Goal: Task Accomplishment & Management: Use online tool/utility

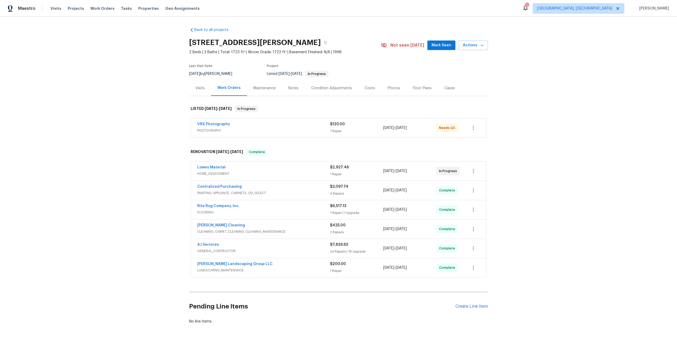
click at [280, 124] on div "VRX Photography" at bounding box center [263, 124] width 133 height 6
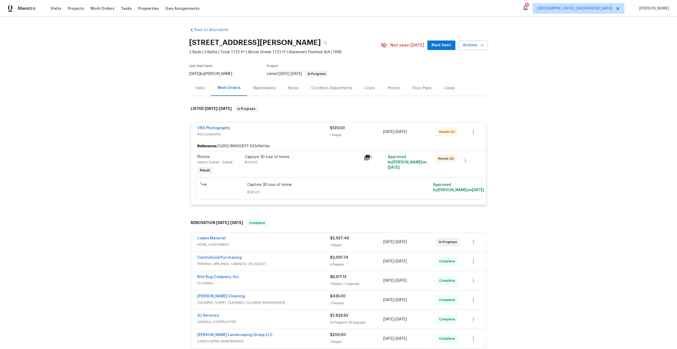
click at [318, 163] on div "Capture 3D tour of home $120.00" at bounding box center [303, 159] width 116 height 11
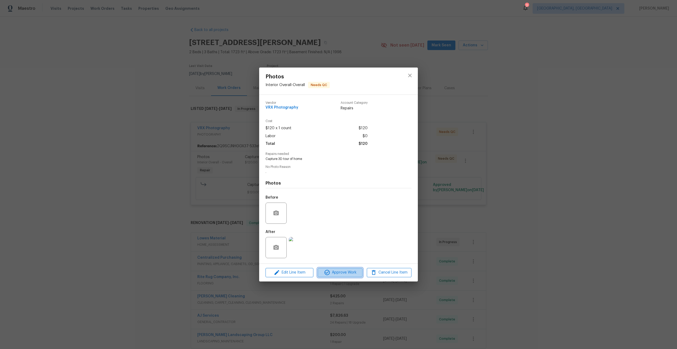
click at [348, 269] on button "Approve Work" at bounding box center [340, 272] width 45 height 9
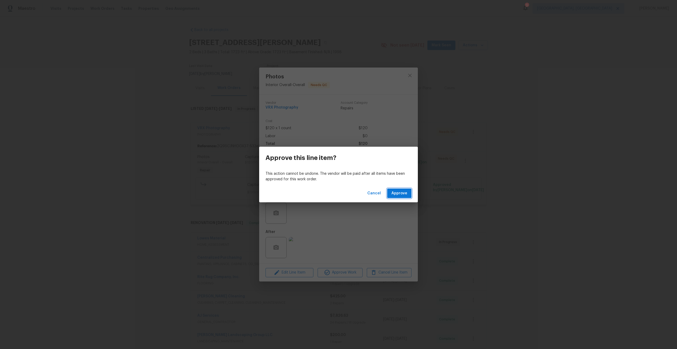
click at [395, 192] on span "Approve" at bounding box center [400, 193] width 16 height 7
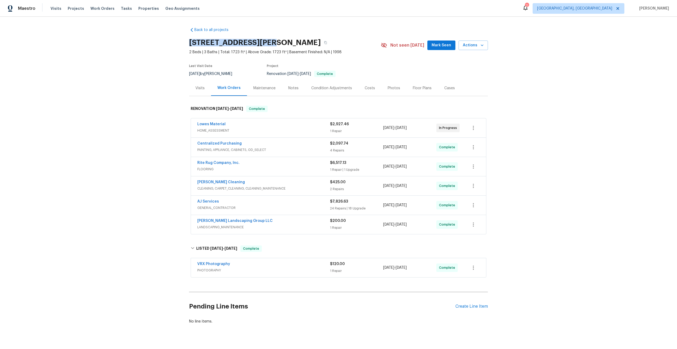
drag, startPoint x: 270, startPoint y: 39, endPoint x: 181, endPoint y: 39, distance: 88.1
click at [181, 39] on div "Back to all projects 8710 Sawyer Brown Rd, Nashville, TN 37221 2 Beds | 3 Baths…" at bounding box center [338, 183] width 677 height 332
copy h2 "8710 Sawyer Brown Rd"
click at [275, 29] on div "Back to all projects 8710 Sawyer Brown Rd, Nashville, TN 37221 2 Beds | 3 Baths…" at bounding box center [338, 175] width 299 height 305
click at [272, 44] on h2 "8710 Sawyer Brown Rd, Nashville, TN 37221" at bounding box center [255, 42] width 132 height 5
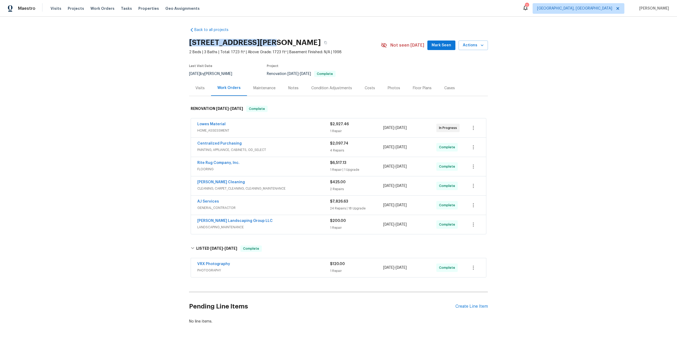
drag, startPoint x: 270, startPoint y: 42, endPoint x: 189, endPoint y: 43, distance: 81.0
click at [189, 43] on h2 "8710 Sawyer Brown Rd, Nashville, TN 37221" at bounding box center [255, 42] width 132 height 5
copy h2 "8710 Sawyer Brown Rd"
click at [273, 40] on h2 "8710 Sawyer Brown Rd, Nashville, TN 37221" at bounding box center [255, 42] width 132 height 5
drag, startPoint x: 270, startPoint y: 40, endPoint x: 178, endPoint y: 40, distance: 92.1
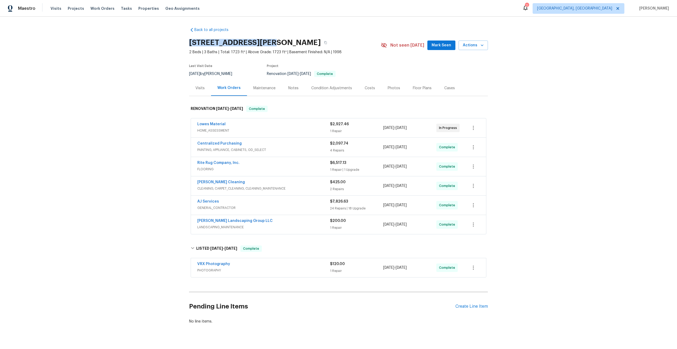
click at [178, 40] on div "Back to all projects 8710 Sawyer Brown Rd, Nashville, TN 37221 2 Beds | 3 Baths…" at bounding box center [338, 183] width 677 height 332
copy h2 "8710 Sawyer Brown Rd"
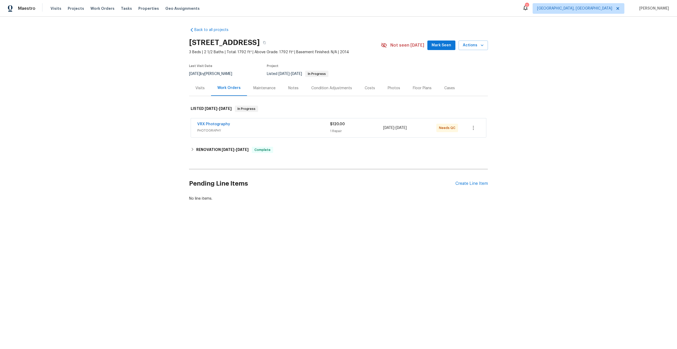
click at [292, 125] on div "VRX Photography" at bounding box center [263, 124] width 133 height 6
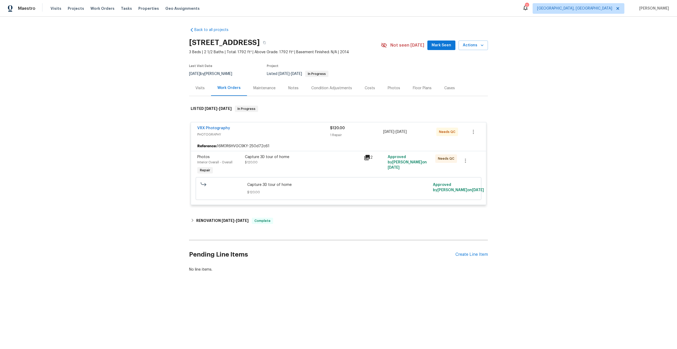
click at [361, 165] on div "Capture 3D tour of home $120.00" at bounding box center [302, 165] width 119 height 24
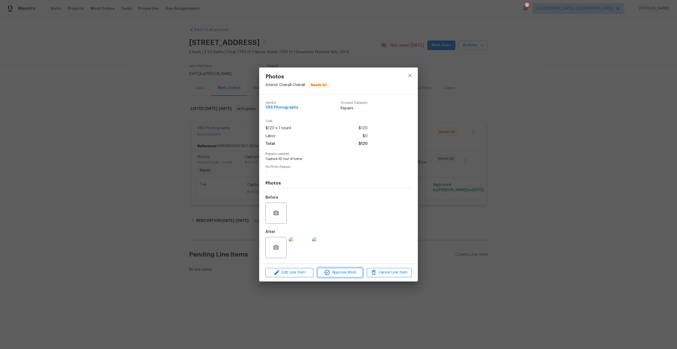
click at [340, 269] on span "Approve Work" at bounding box center [340, 272] width 42 height 7
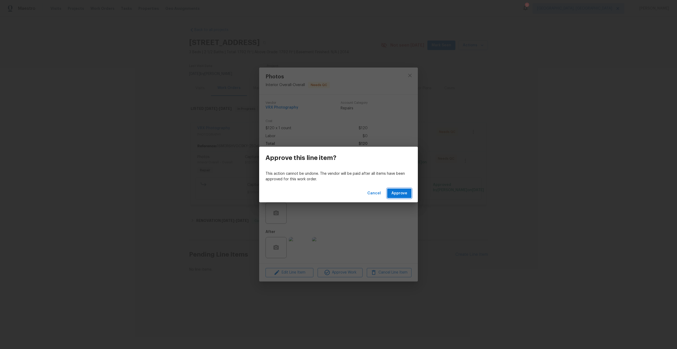
click at [399, 191] on span "Approve" at bounding box center [400, 193] width 16 height 7
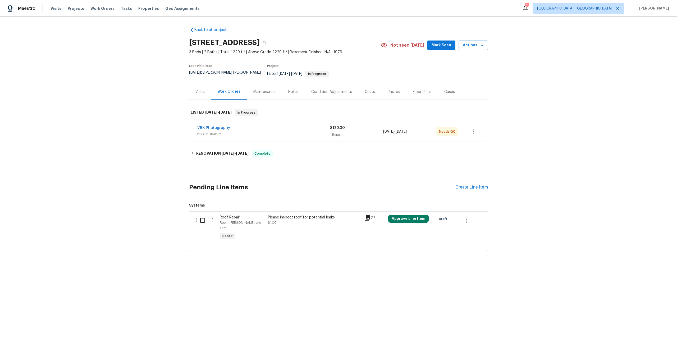
drag, startPoint x: 268, startPoint y: 42, endPoint x: 182, endPoint y: 42, distance: 86.0
click at [182, 42] on div "Back to all projects 2772 Commanche Ave, Orange Park, FL 32065 3 Beds | 2 Baths…" at bounding box center [338, 152] width 677 height 270
copy h2 "2772 Commanche Ave"
click at [304, 125] on div "VRX Photography" at bounding box center [263, 128] width 133 height 6
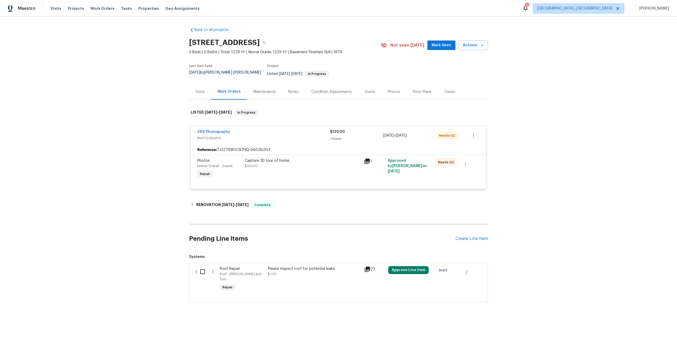
click at [314, 160] on div "Capture 3D tour of home $120.00" at bounding box center [303, 163] width 116 height 11
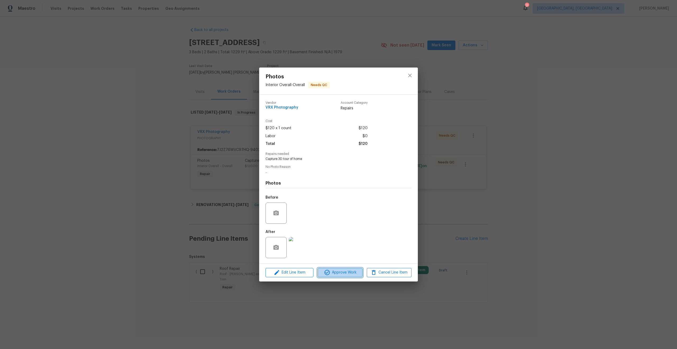
click at [339, 271] on span "Approve Work" at bounding box center [340, 272] width 42 height 7
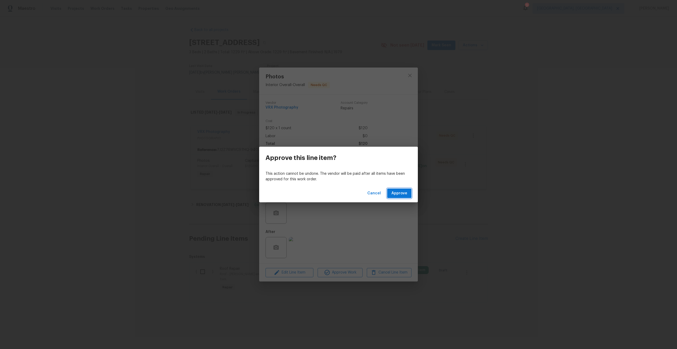
click at [399, 195] on span "Approve" at bounding box center [400, 193] width 16 height 7
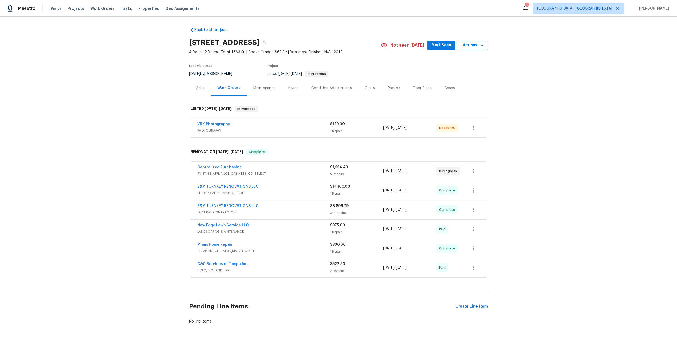
drag, startPoint x: 277, startPoint y: 41, endPoint x: 190, endPoint y: 41, distance: 87.3
click at [190, 41] on h2 "249 Majestic Gardens Ln, Winter Haven, FL 33880" at bounding box center [224, 42] width 71 height 5
copy h2 "249 Majestic Gardens Ln"
click at [291, 129] on span "PHOTOGRAPHY" at bounding box center [263, 130] width 133 height 5
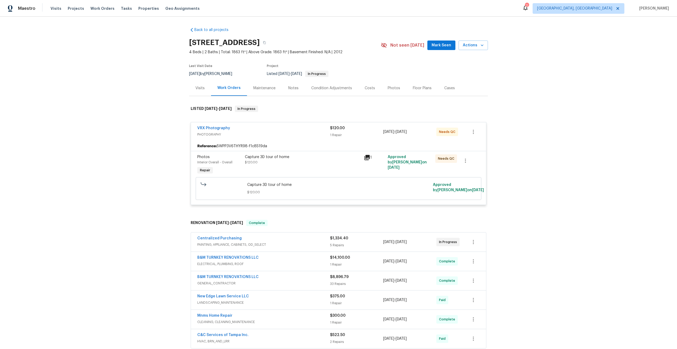
click at [321, 165] on div "Capture 3D tour of home $120.00" at bounding box center [303, 159] width 116 height 11
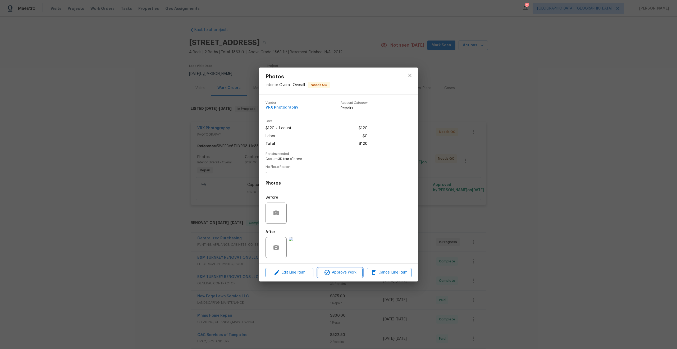
click at [343, 272] on span "Approve Work" at bounding box center [340, 272] width 42 height 7
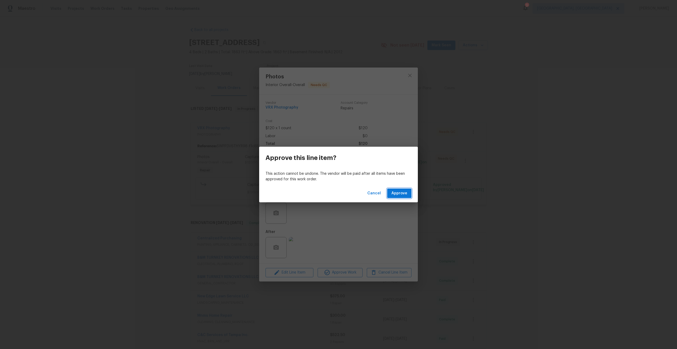
click at [399, 193] on span "Approve" at bounding box center [400, 193] width 16 height 7
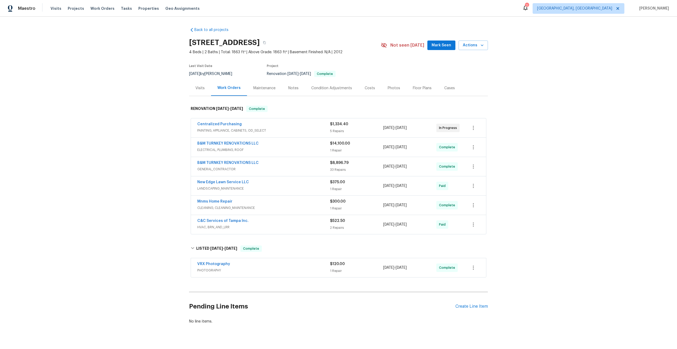
drag, startPoint x: 271, startPoint y: 42, endPoint x: 169, endPoint y: 41, distance: 102.1
click at [169, 41] on div "Back to all projects 249 Majestic Gardens Ln, Winter Haven, FL 33880 4 Beds | 2…" at bounding box center [338, 183] width 677 height 332
copy h2 "249 Majestic Gardens Ln"
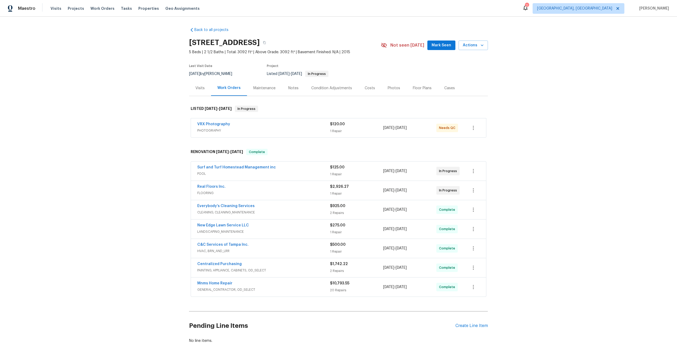
click at [307, 118] on div "VRX Photography PHOTOGRAPHY $120.00 1 Repair 8/16/2025 - 8/18/2025 Needs QC" at bounding box center [338, 127] width 295 height 19
click at [303, 134] on div "VRX Photography PHOTOGRAPHY" at bounding box center [263, 127] width 133 height 13
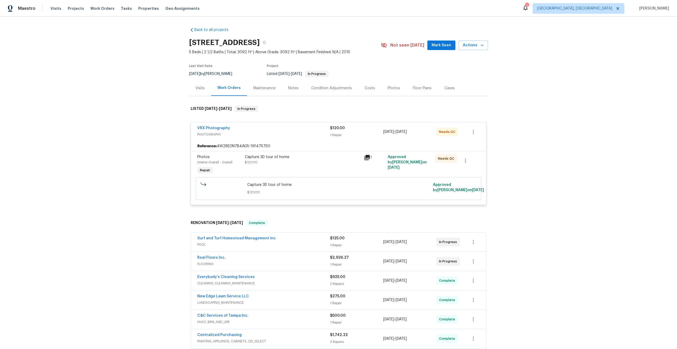
click at [314, 168] on div "Capture 3D tour of home $120.00" at bounding box center [302, 165] width 119 height 24
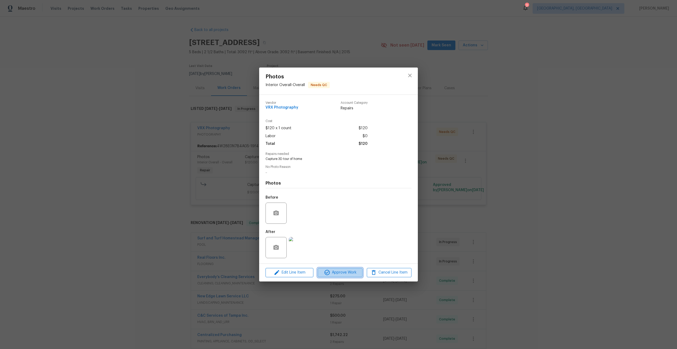
click at [343, 268] on button "Approve Work" at bounding box center [340, 272] width 45 height 9
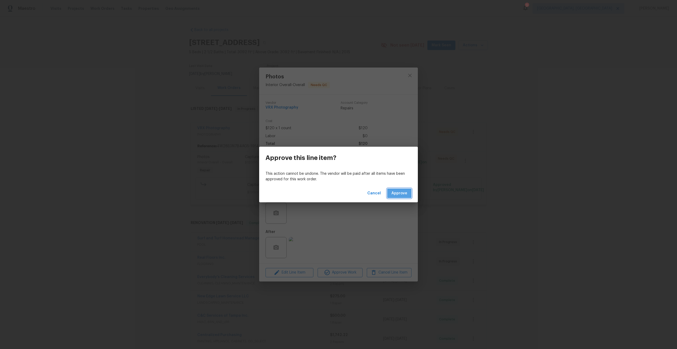
click at [401, 195] on span "Approve" at bounding box center [400, 193] width 16 height 7
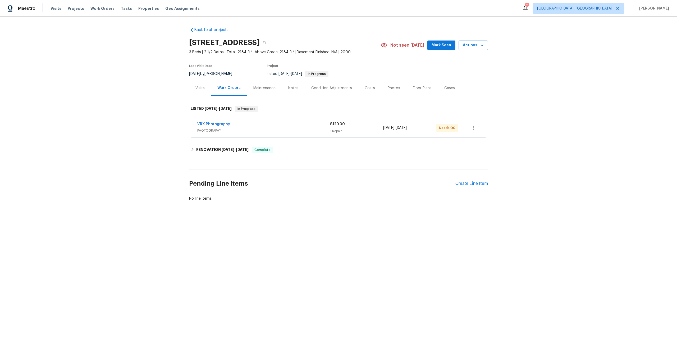
click at [288, 124] on div "VRX Photography" at bounding box center [263, 124] width 133 height 6
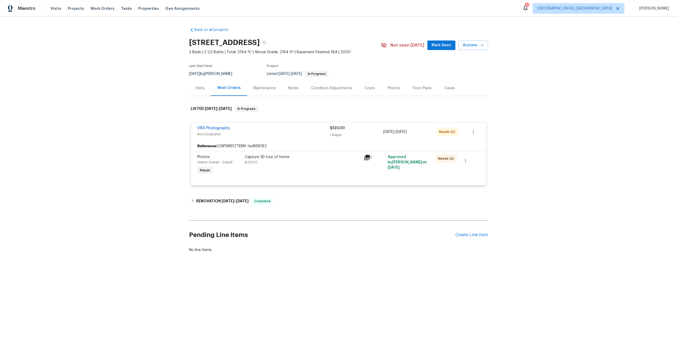
click at [324, 166] on div "Capture 3D tour of home $120.00" at bounding box center [302, 165] width 119 height 24
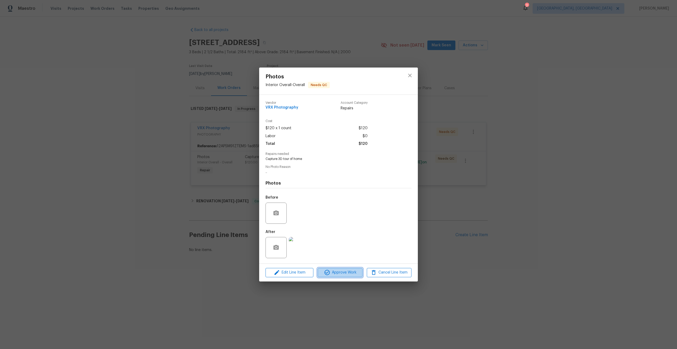
click at [350, 274] on span "Approve Work" at bounding box center [340, 272] width 42 height 7
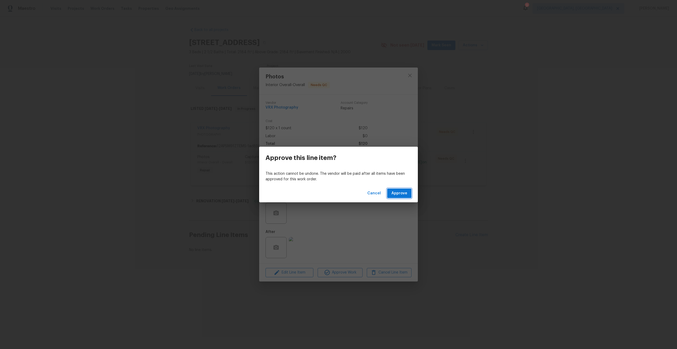
click at [401, 193] on span "Approve" at bounding box center [400, 193] width 16 height 7
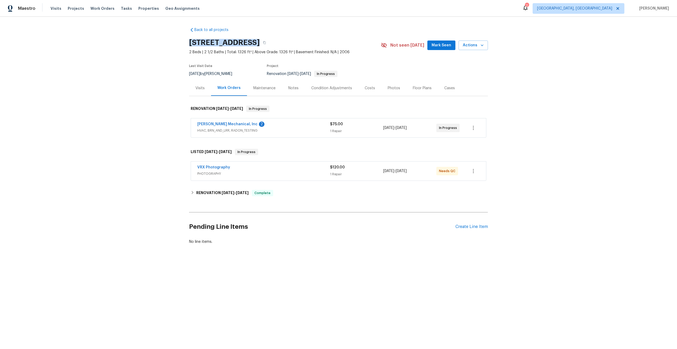
drag, startPoint x: 248, startPoint y: 42, endPoint x: 176, endPoint y: 42, distance: 72.0
click at [176, 42] on div "Back to all projects [STREET_ADDRESS] 2 Beds | 2 1/2 Baths | Total: 1326 ft² | …" at bounding box center [338, 148] width 677 height 263
copy h2 "1826 Bayrose Cir"
click at [305, 171] on span "PHOTOGRAPHY" at bounding box center [263, 173] width 133 height 5
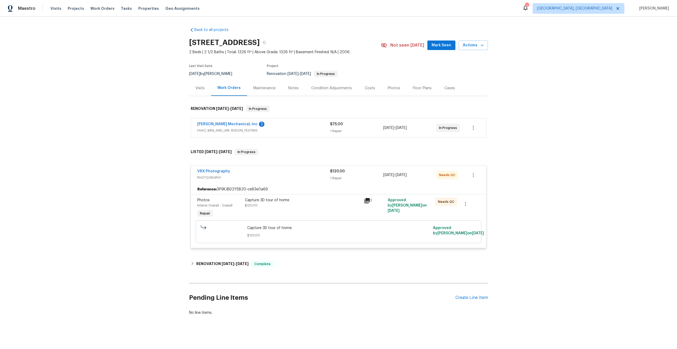
click at [327, 205] on div "Capture 3D tour of home $120.00" at bounding box center [303, 202] width 116 height 11
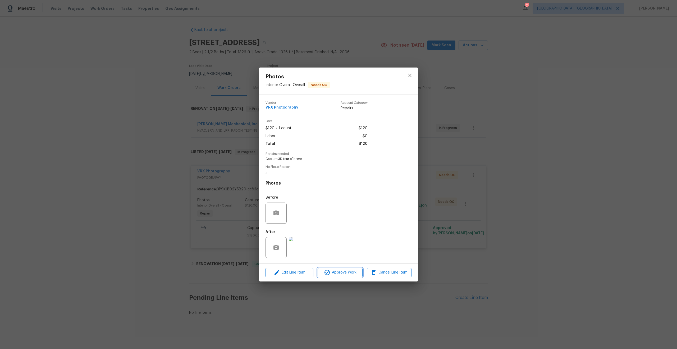
click at [343, 269] on span "Approve Work" at bounding box center [340, 272] width 42 height 7
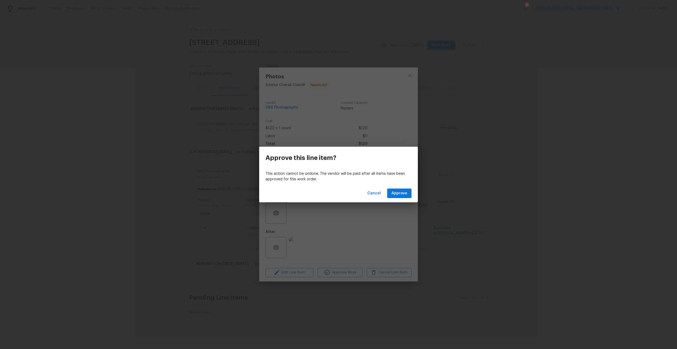
click at [407, 183] on div "This action cannot be undone. The vendor will be paid after all items have been…" at bounding box center [338, 176] width 159 height 15
click at [402, 193] on span "Approve" at bounding box center [400, 193] width 16 height 7
